Goal: Information Seeking & Learning: Learn about a topic

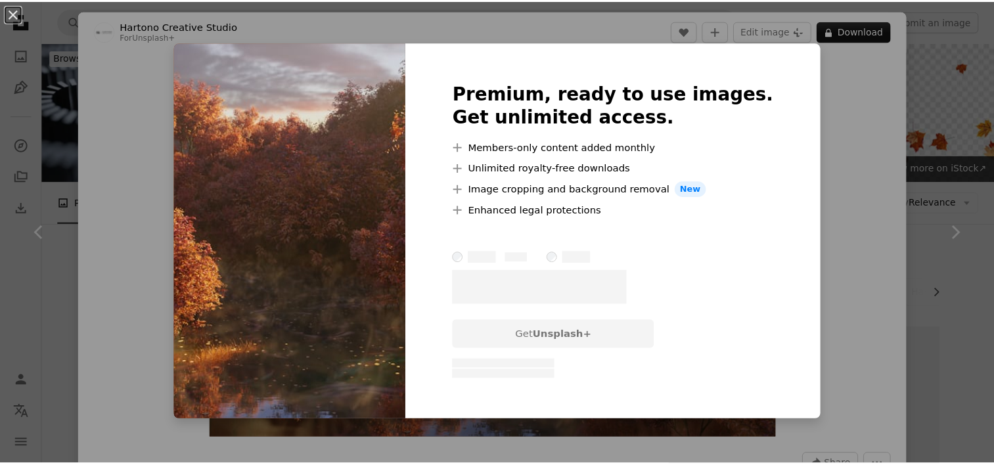
scroll to position [632, 0]
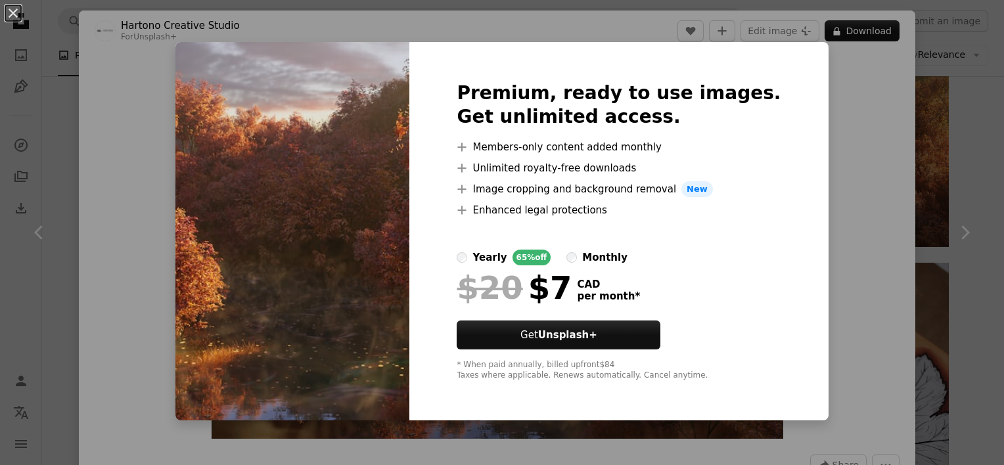
click at [854, 189] on div "An X shape Premium, ready to use images. Get unlimited access. A plus sign Memb…" at bounding box center [502, 232] width 1004 height 465
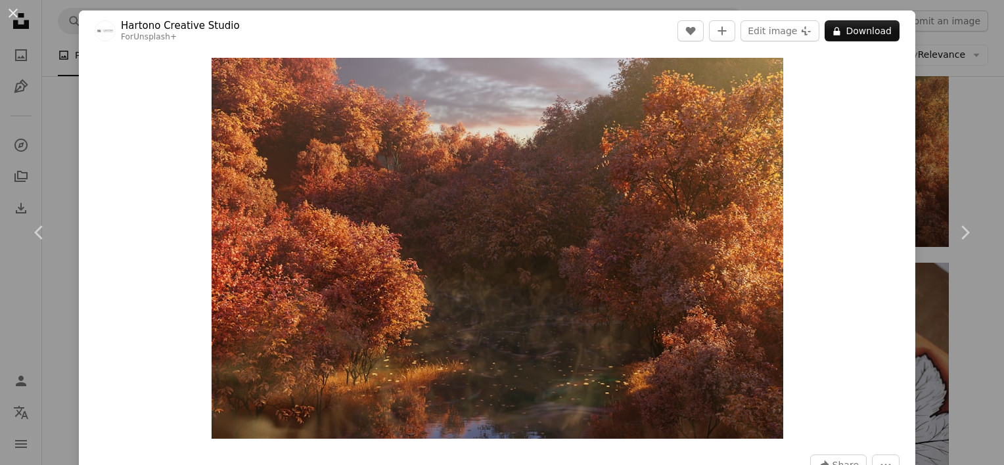
click at [970, 137] on div "An X shape Chevron left Chevron right Hartono Creative Studio For Unsplash+ A h…" at bounding box center [502, 232] width 1004 height 465
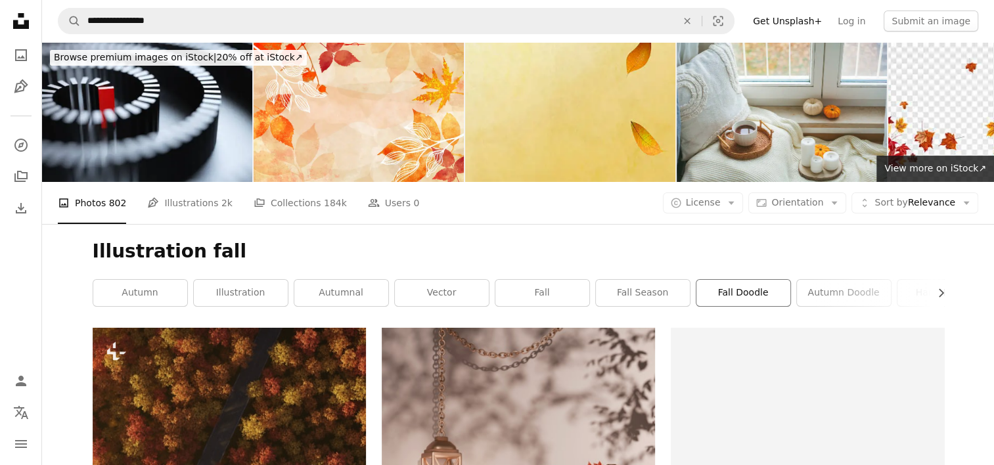
click at [740, 291] on link "fall doodle" at bounding box center [743, 293] width 94 height 26
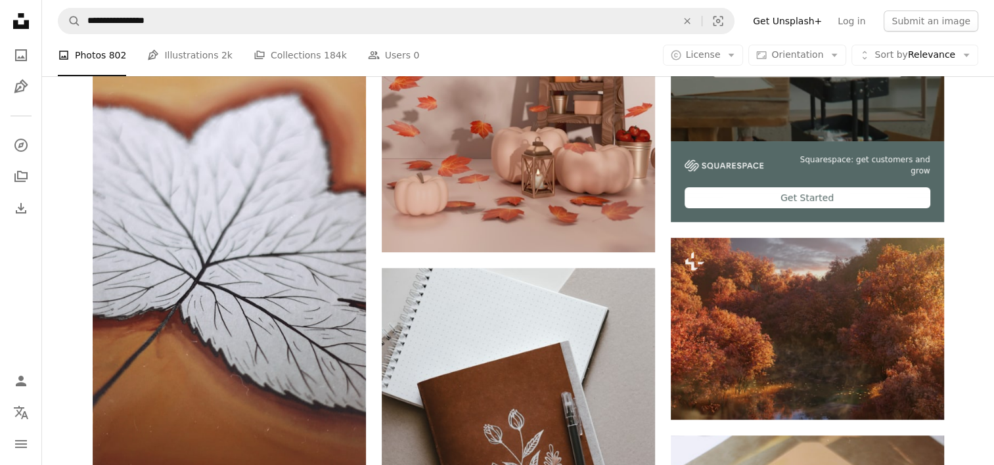
scroll to position [557, 0]
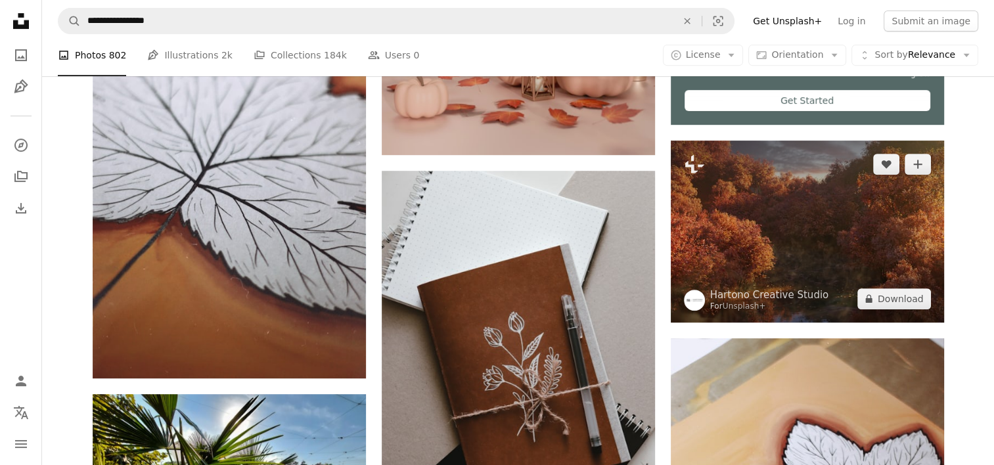
click at [865, 214] on img at bounding box center [807, 232] width 273 height 182
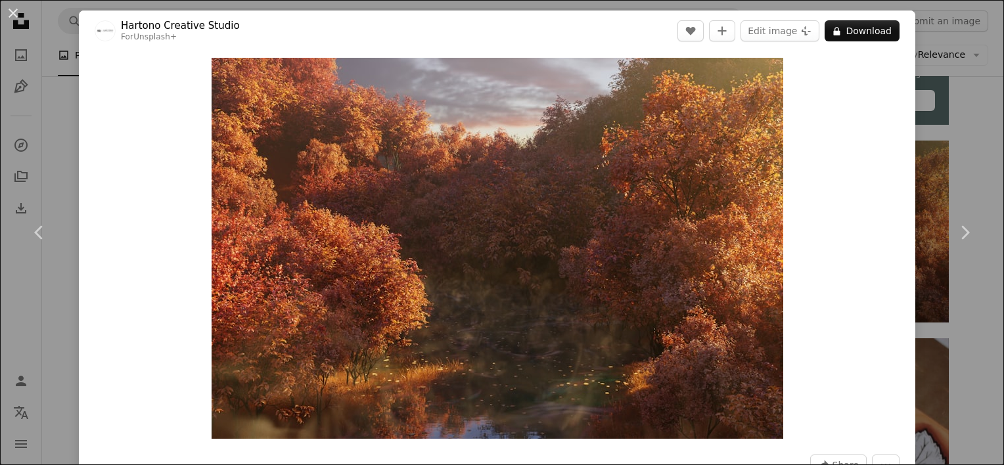
click at [952, 125] on div "An X shape Chevron left Chevron right Hartono Creative Studio For Unsplash+ A h…" at bounding box center [502, 232] width 1004 height 465
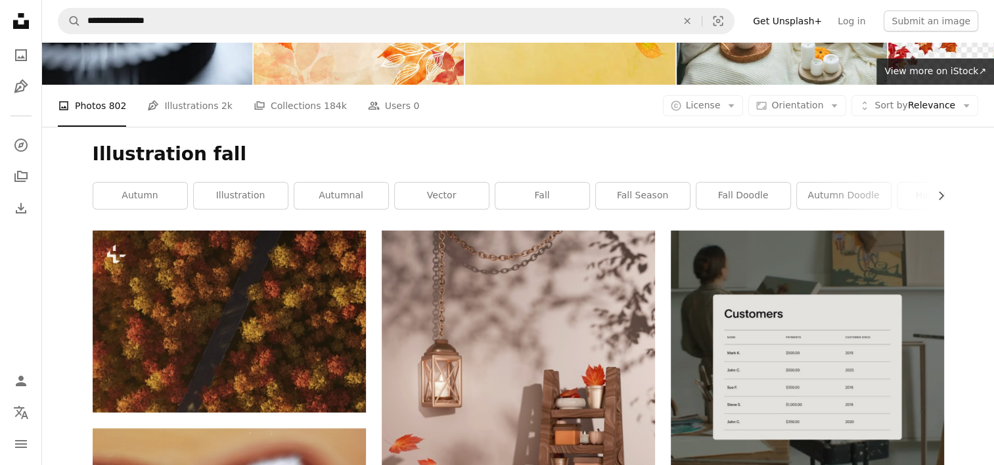
scroll to position [142, 0]
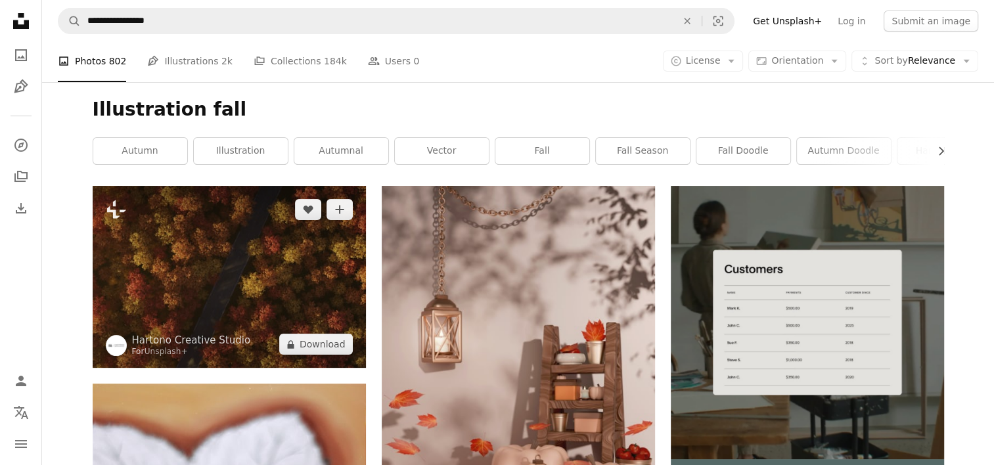
click at [280, 263] on img at bounding box center [229, 277] width 273 height 182
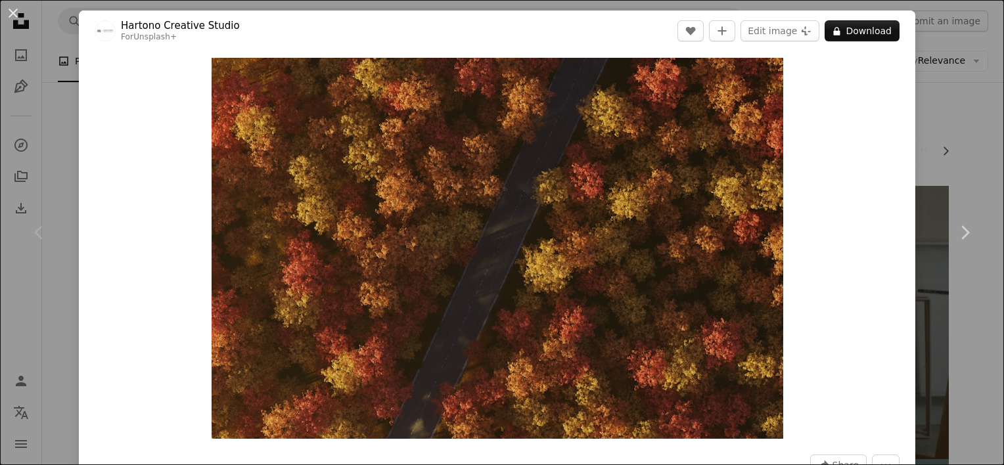
click at [951, 127] on div "An X shape Chevron left Chevron right Hartono Creative Studio For Unsplash+ A h…" at bounding box center [502, 232] width 1004 height 465
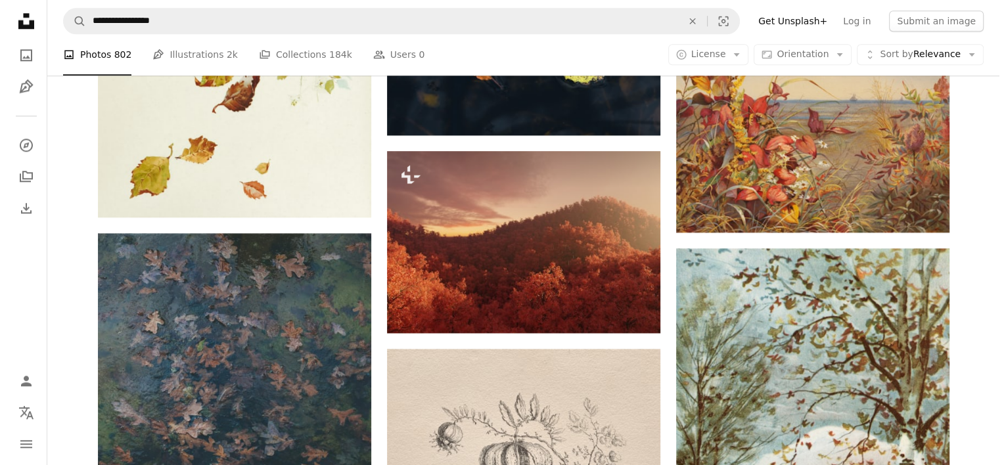
scroll to position [1442, 0]
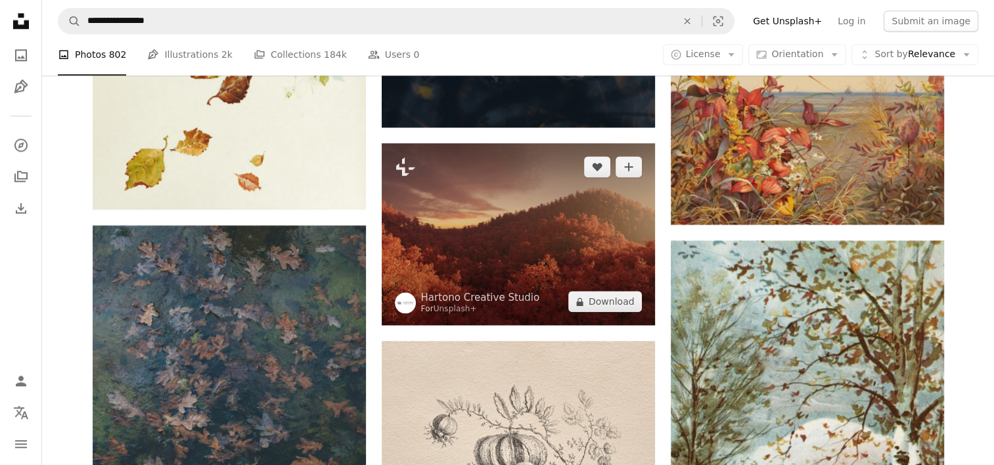
click at [613, 194] on img at bounding box center [518, 234] width 273 height 182
